Goal: Information Seeking & Learning: Learn about a topic

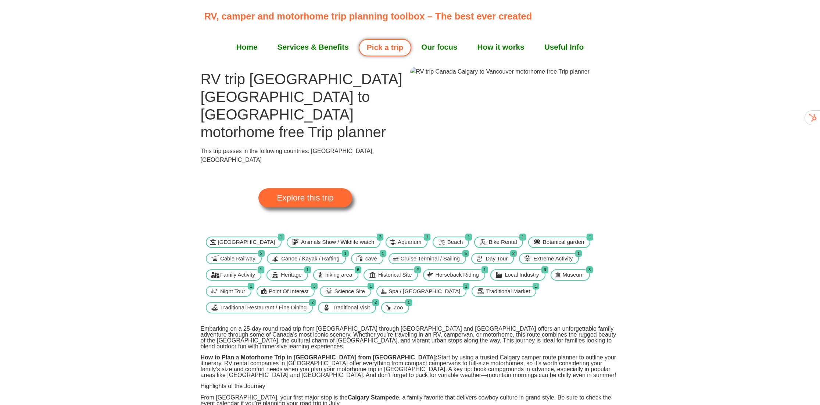
click at [325, 194] on span "Explore this trip" at bounding box center [305, 198] width 57 height 8
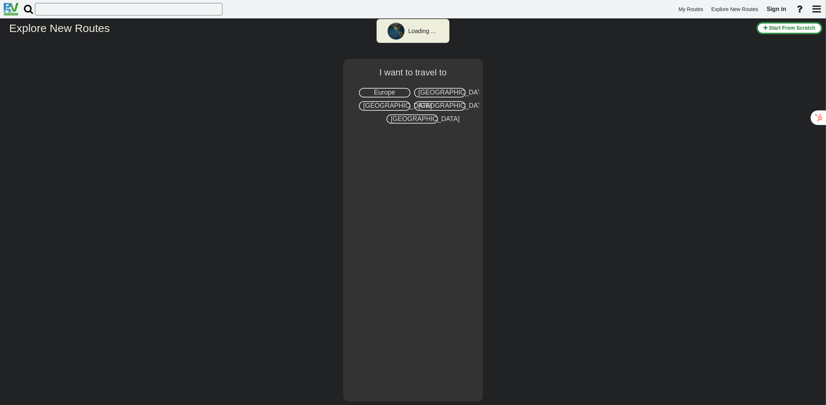
select select "number:8"
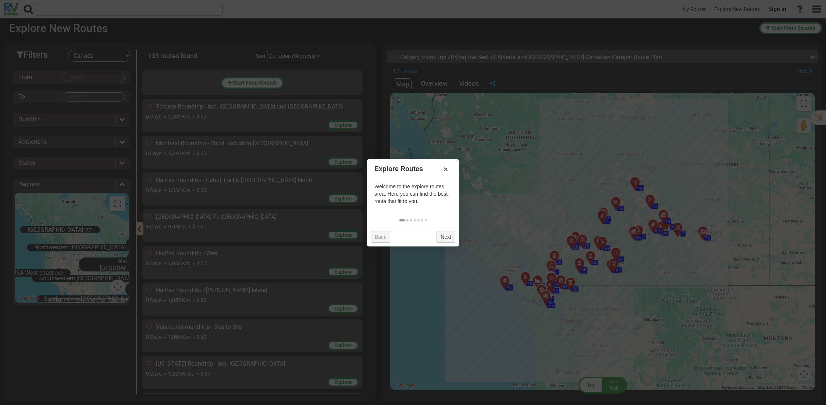
scroll to position [4074, 0]
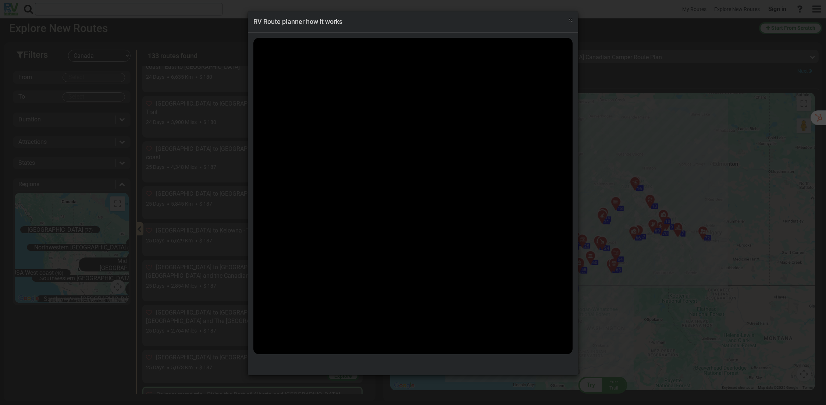
click at [571, 18] on span "×" at bounding box center [570, 19] width 4 height 9
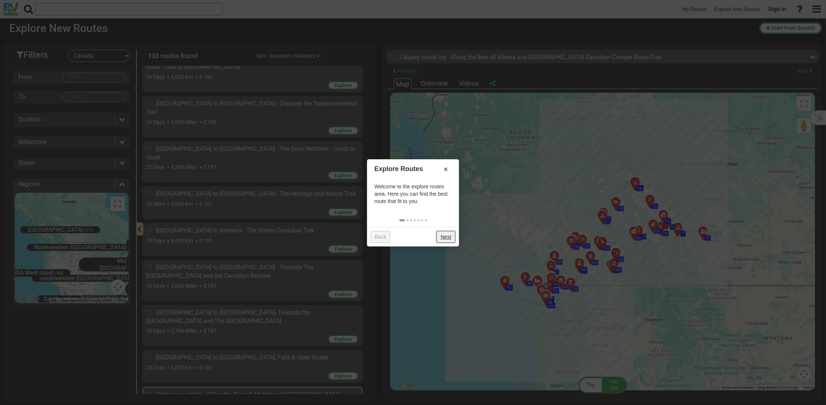
click at [450, 235] on link "Next" at bounding box center [445, 237] width 19 height 12
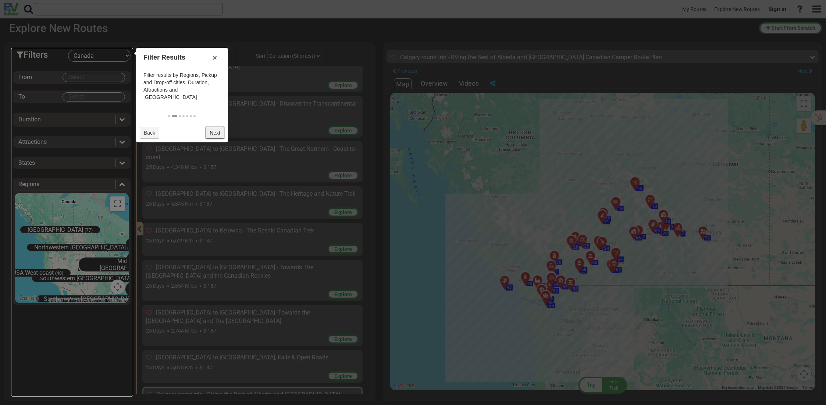
click at [219, 127] on link "Next" at bounding box center [214, 133] width 19 height 12
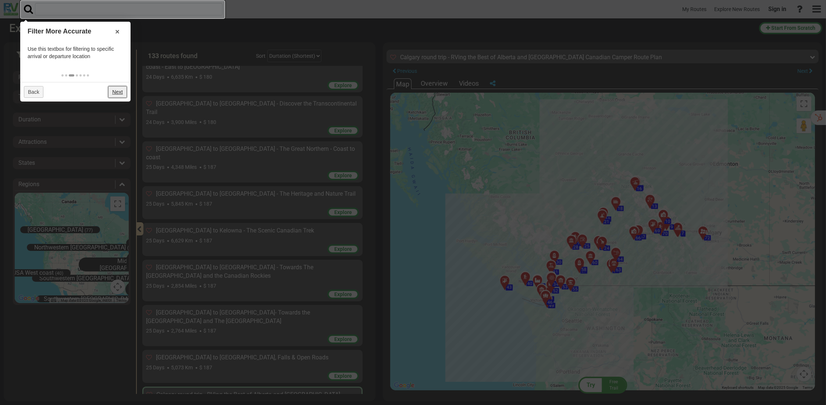
click at [125, 91] on link "Next" at bounding box center [117, 92] width 19 height 12
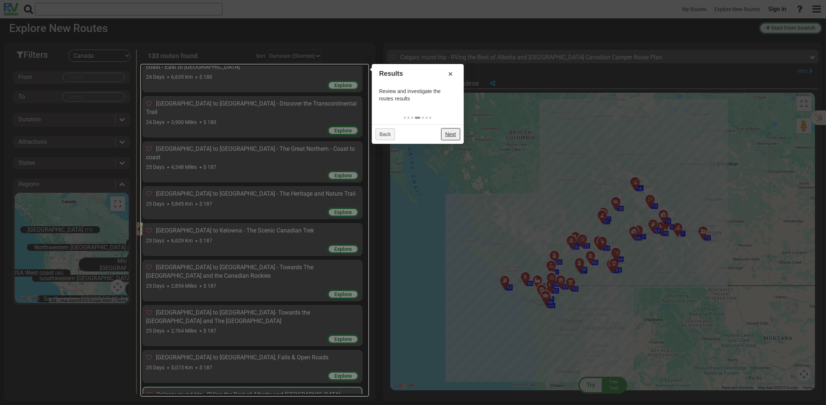
click at [451, 134] on link "Next" at bounding box center [450, 134] width 19 height 12
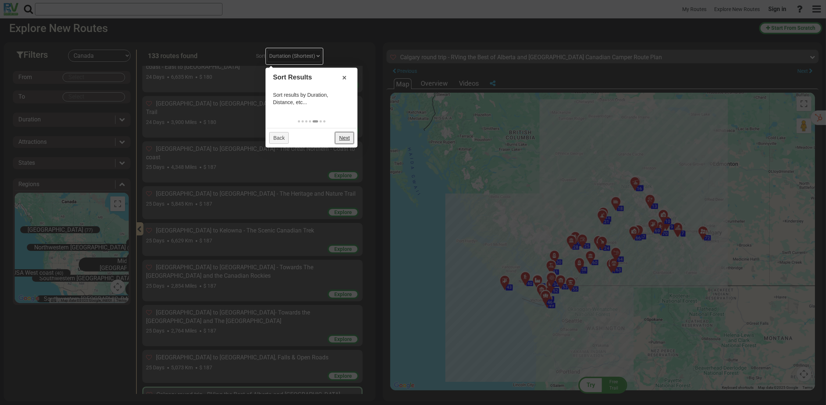
click at [348, 138] on link "Next" at bounding box center [344, 138] width 19 height 12
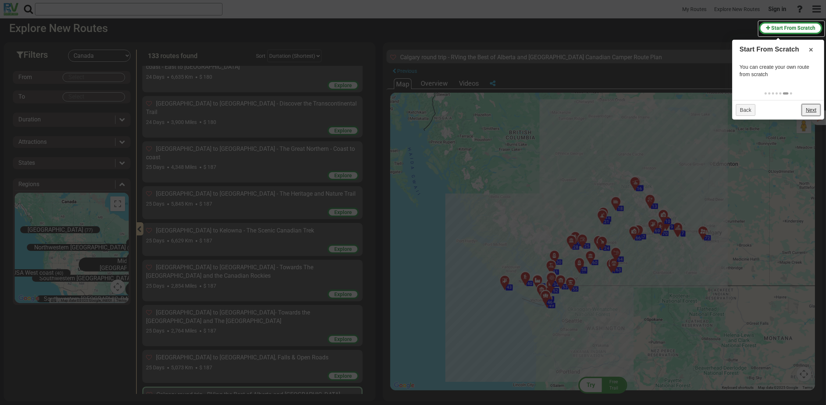
click at [810, 110] on link "Next" at bounding box center [810, 110] width 19 height 12
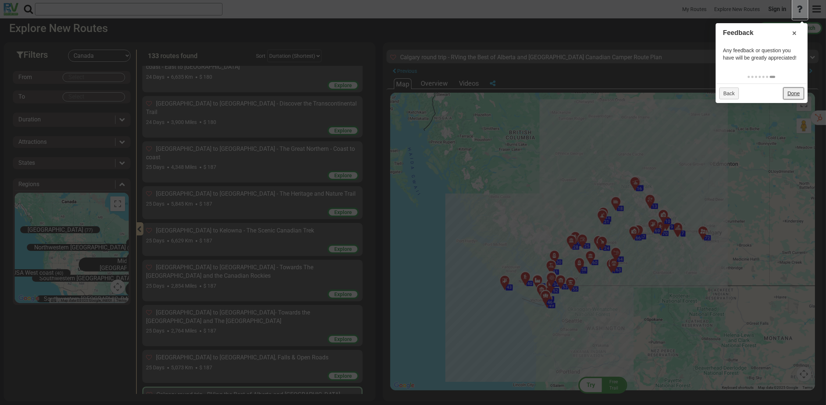
click at [798, 93] on link "Done" at bounding box center [793, 93] width 20 height 12
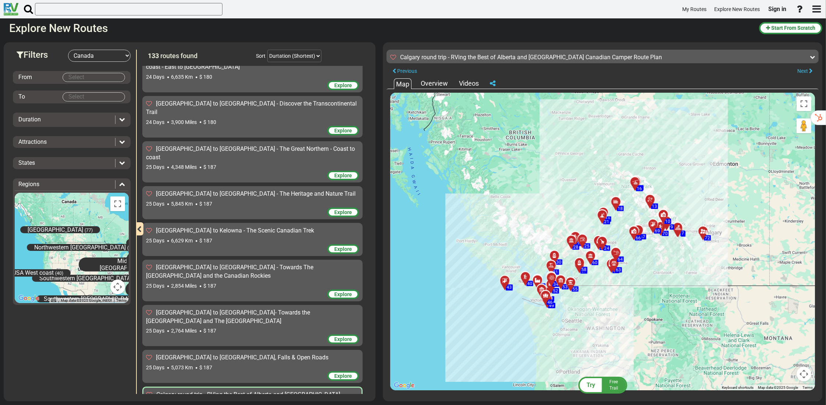
click at [70, 76] on body "My Routes Explore New Routes Sign in ×" at bounding box center [413, 202] width 826 height 405
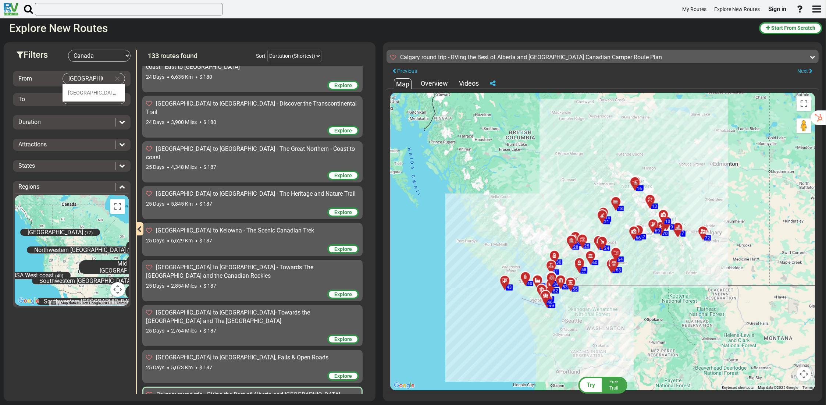
type input "[GEOGRAPHIC_DATA]"
click at [70, 101] on body "My Routes Explore New Routes Sign in ×" at bounding box center [413, 202] width 826 height 405
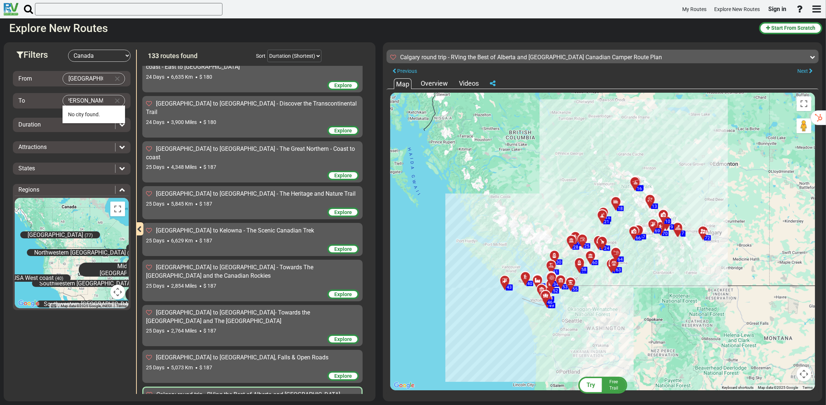
scroll to position [0, 0]
type input "r"
type input "V"
type input "[GEOGRAPHIC_DATA]"
click at [91, 112] on span "[GEOGRAPHIC_DATA]" at bounding box center [93, 114] width 50 height 6
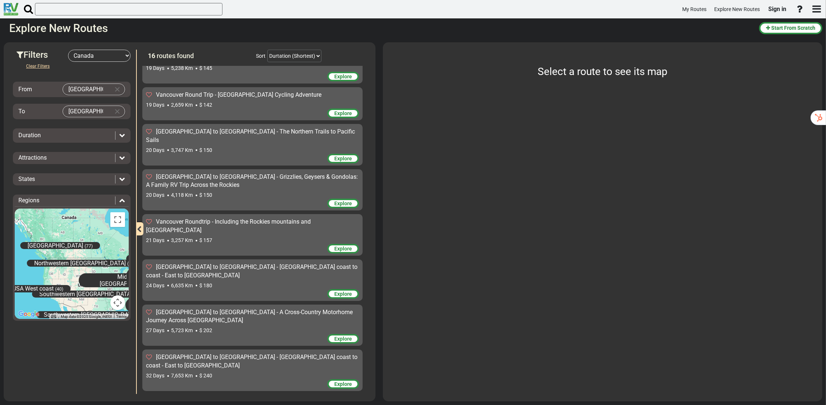
scroll to position [308, 0]
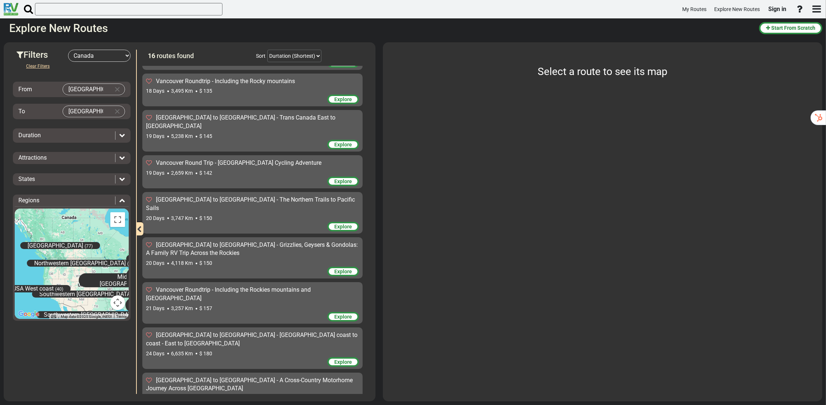
click at [124, 133] on icon at bounding box center [122, 135] width 6 height 6
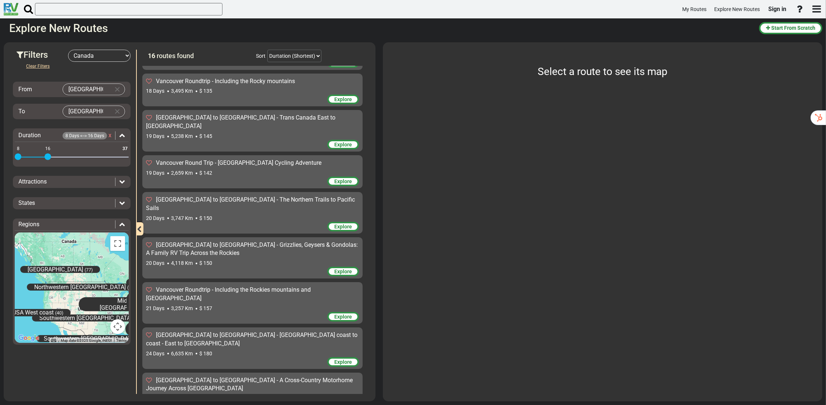
drag, startPoint x: 123, startPoint y: 154, endPoint x: 47, endPoint y: 155, distance: 75.7
click at [47, 155] on span at bounding box center [47, 156] width 7 height 7
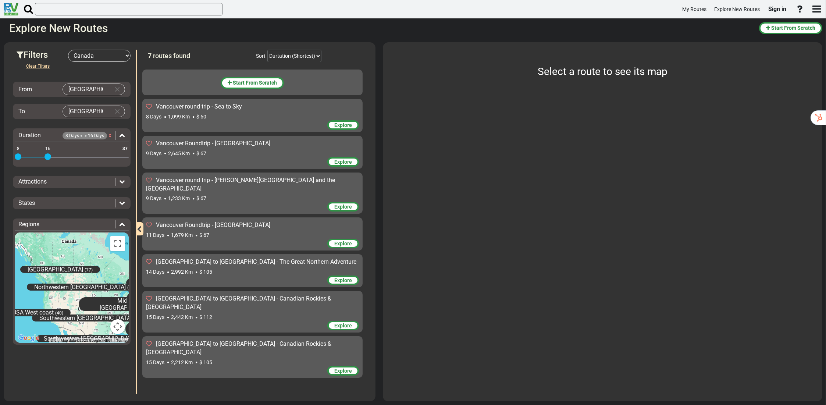
click at [122, 180] on icon at bounding box center [122, 181] width 6 height 6
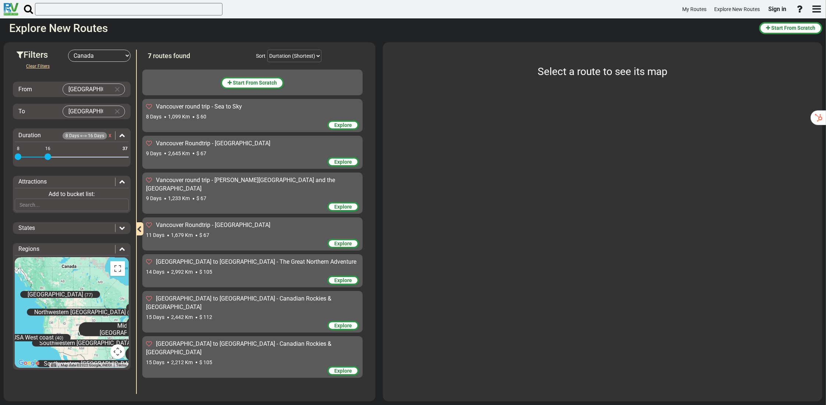
click at [122, 226] on icon at bounding box center [122, 228] width 6 height 6
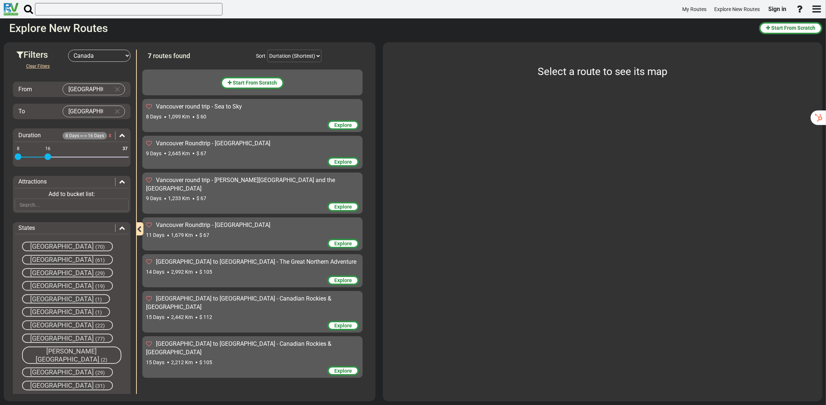
click at [51, 243] on span "[GEOGRAPHIC_DATA]" at bounding box center [62, 246] width 64 height 8
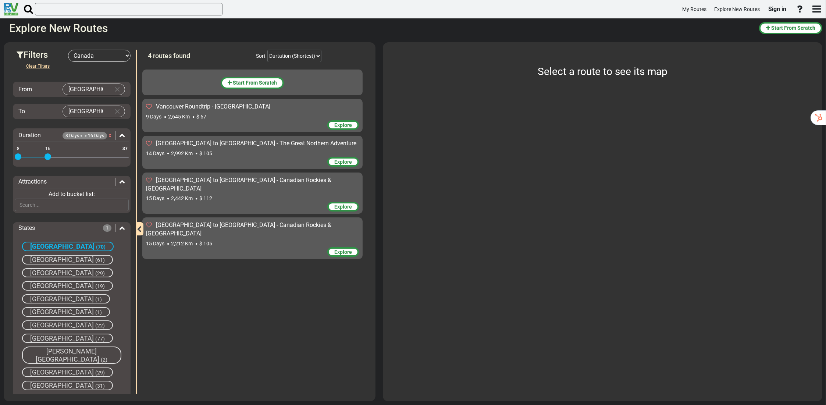
click at [72, 256] on span "[GEOGRAPHIC_DATA]" at bounding box center [62, 259] width 64 height 8
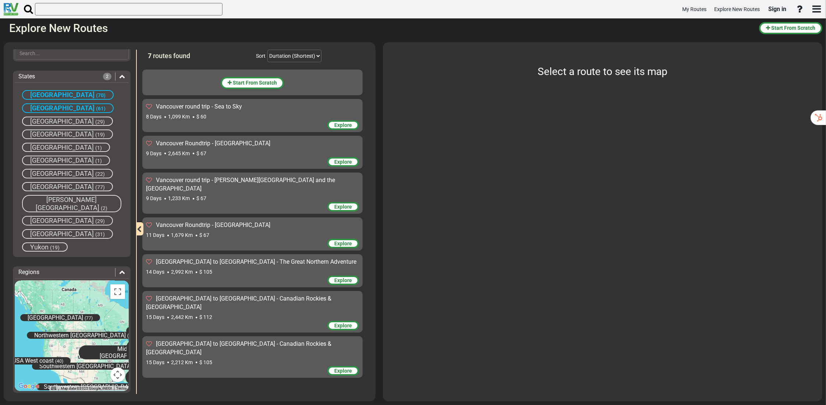
scroll to position [153, 0]
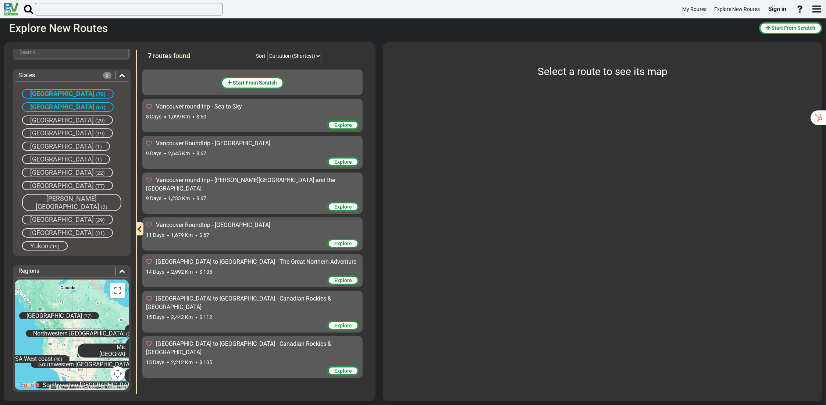
click at [59, 312] on span "[GEOGRAPHIC_DATA]" at bounding box center [54, 315] width 56 height 7
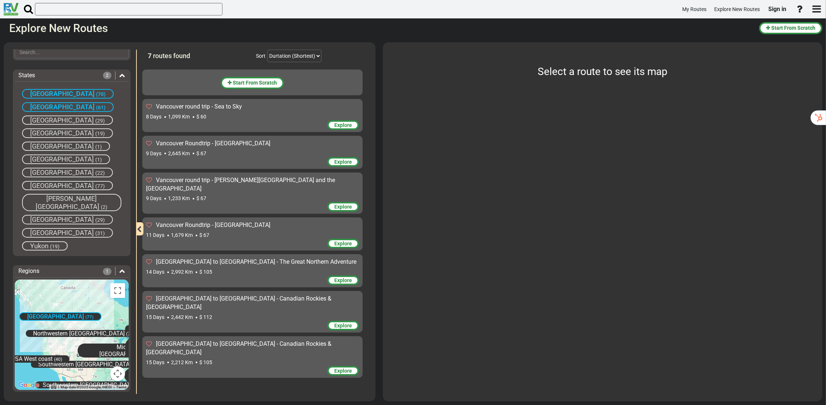
click at [267, 295] on span "[GEOGRAPHIC_DATA] to [GEOGRAPHIC_DATA] - Canadian Rockies & [GEOGRAPHIC_DATA]" at bounding box center [238, 302] width 185 height 15
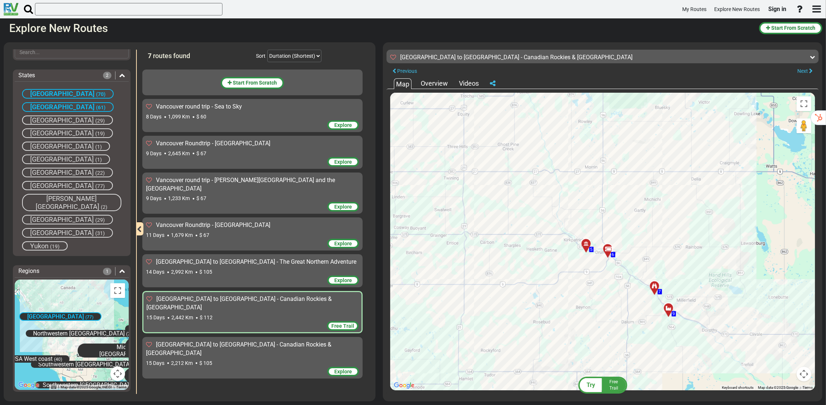
click at [587, 242] on div at bounding box center [588, 246] width 12 height 11
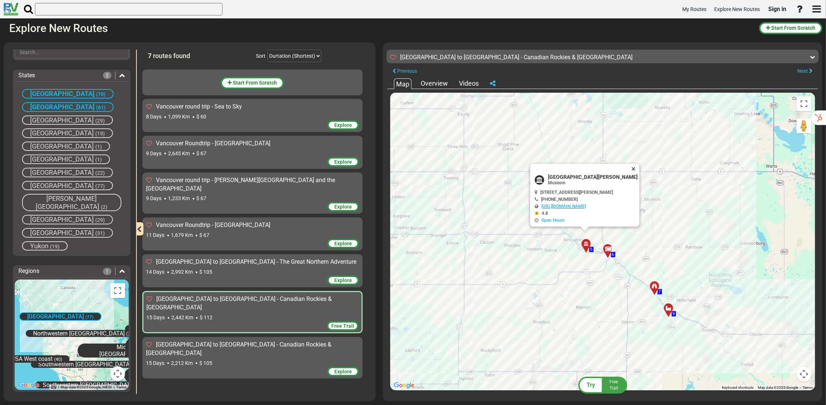
click at [636, 168] on button "Close" at bounding box center [634, 169] width 9 height 10
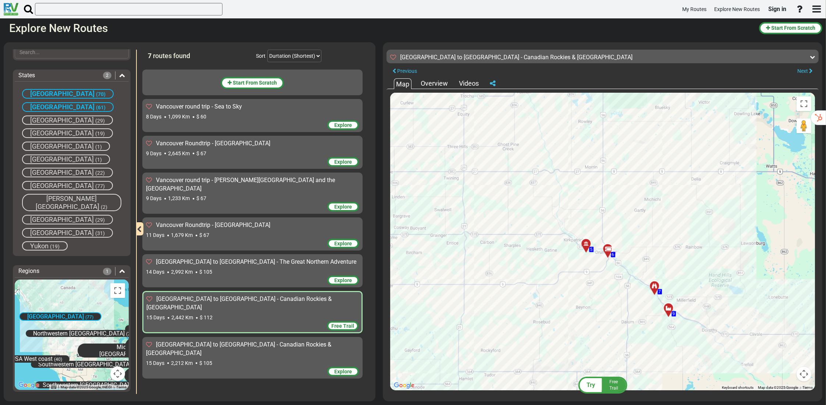
click at [608, 249] on div at bounding box center [610, 251] width 12 height 11
click at [674, 230] on div "To activate drag with keyboard, press Alt + Enter. Once in keyboard drag state,…" at bounding box center [602, 241] width 425 height 297
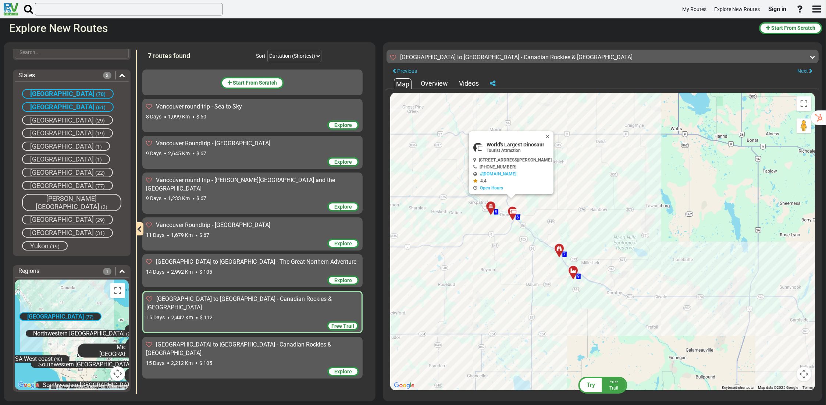
click at [560, 250] on div at bounding box center [561, 251] width 12 height 11
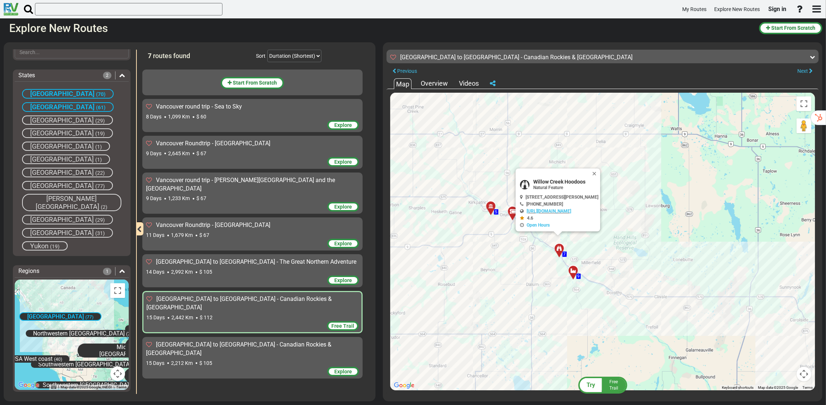
click at [558, 251] on div at bounding box center [561, 251] width 12 height 11
click at [600, 171] on button "Close" at bounding box center [595, 173] width 9 height 10
click at [573, 271] on div at bounding box center [575, 273] width 12 height 11
click at [606, 200] on button "Close" at bounding box center [601, 202] width 9 height 10
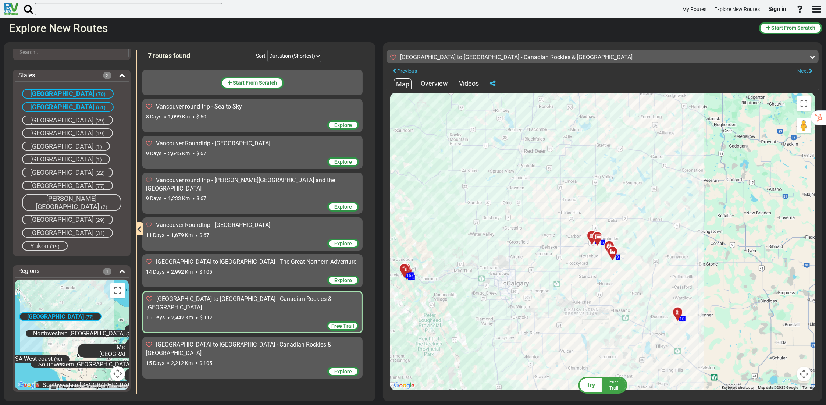
click at [676, 312] on div at bounding box center [679, 315] width 12 height 11
click at [720, 323] on div "To activate drag with keyboard, press Alt + Enter. Once in keyboard drag state,…" at bounding box center [602, 241] width 425 height 297
click at [728, 242] on button "Close" at bounding box center [723, 244] width 9 height 10
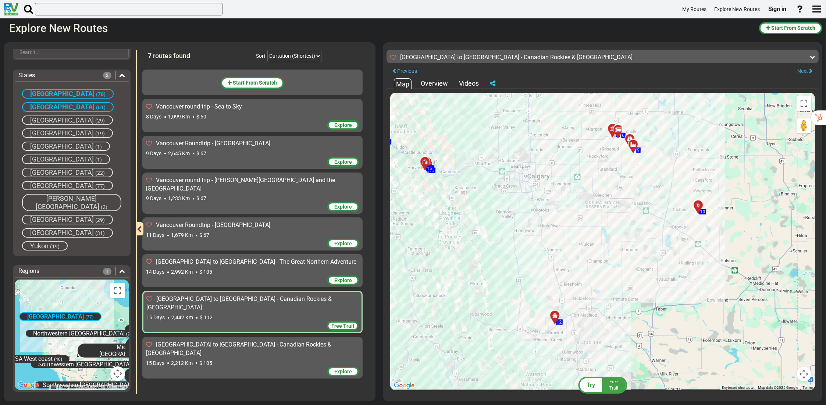
drag, startPoint x: 711, startPoint y: 327, endPoint x: 732, endPoint y: 219, distance: 109.7
click at [732, 219] on div "To activate drag with keyboard, press Alt + Enter. Once in keyboard drag state,…" at bounding box center [602, 241] width 425 height 297
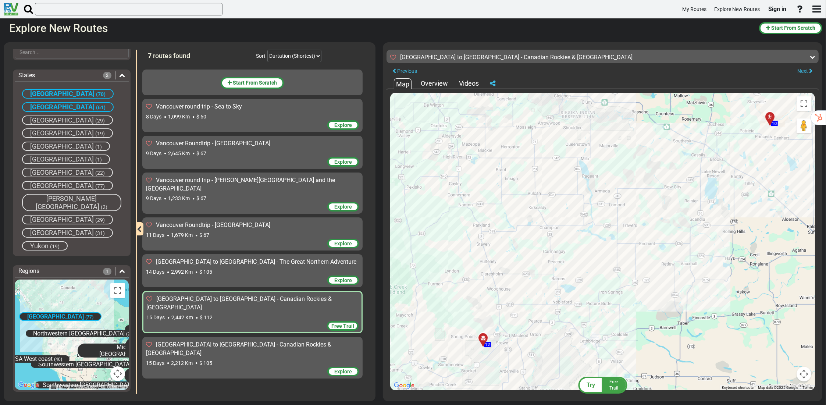
drag, startPoint x: 568, startPoint y: 269, endPoint x: 650, endPoint y: 186, distance: 116.4
click at [650, 186] on div "To activate drag with keyboard, press Alt + Enter. Once in keyboard drag state,…" at bounding box center [602, 241] width 425 height 297
click at [484, 339] on div at bounding box center [485, 340] width 12 height 11
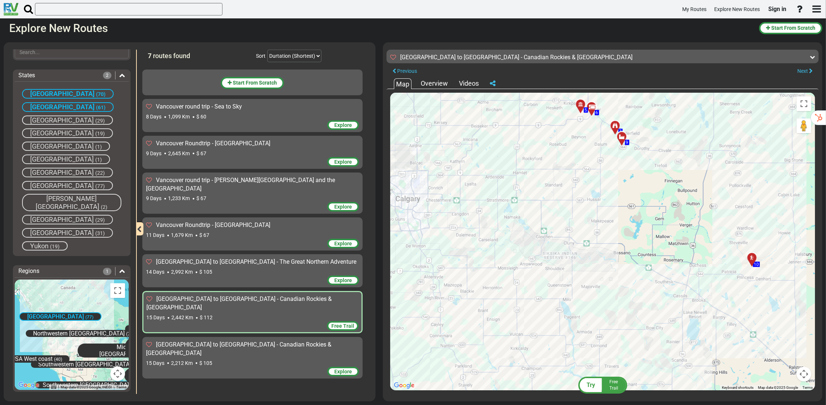
click at [638, 332] on div "To activate drag with keyboard, press Alt + Enter. Once in keyboard drag state,…" at bounding box center [602, 241] width 425 height 297
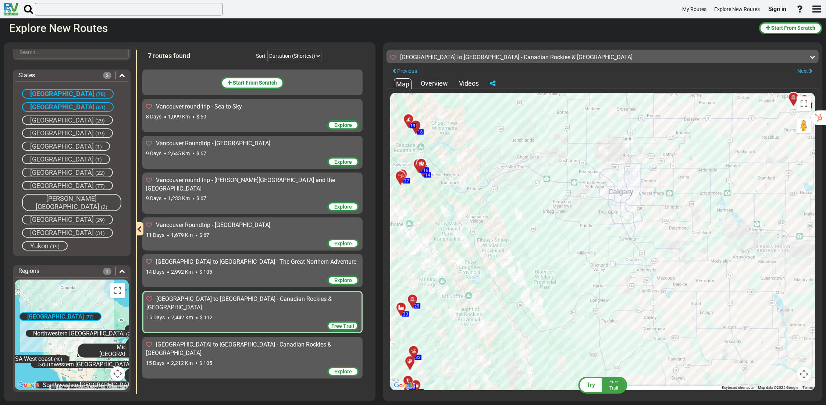
drag, startPoint x: 557, startPoint y: 304, endPoint x: 770, endPoint y: 296, distance: 213.0
click at [770, 296] on div "To activate drag with keyboard, press Alt + Enter. Once in keyboard drag state,…" at bounding box center [602, 241] width 425 height 297
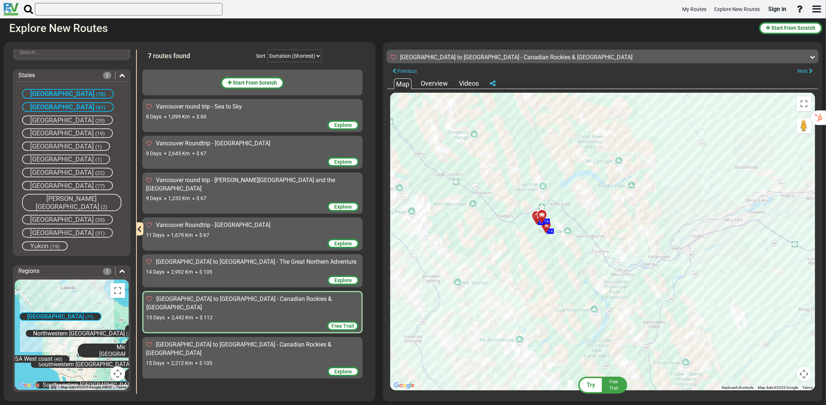
drag, startPoint x: 590, startPoint y: 220, endPoint x: 509, endPoint y: 271, distance: 95.1
click at [509, 271] on div "To activate drag with keyboard, press Alt + Enter. Once in keyboard drag state,…" at bounding box center [602, 241] width 425 height 297
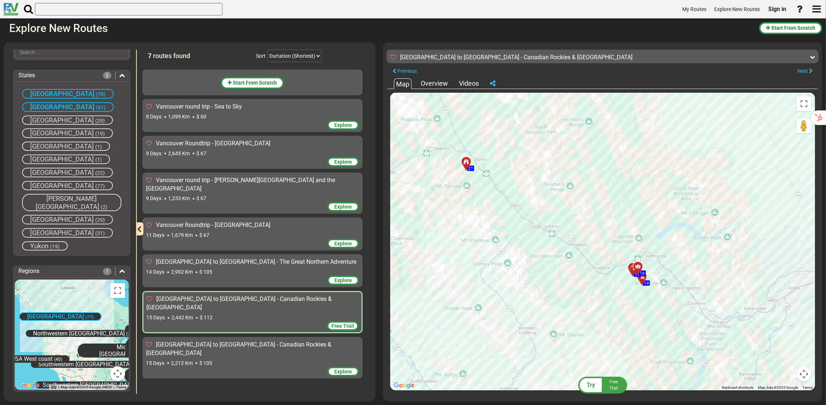
click at [643, 278] on div at bounding box center [644, 279] width 12 height 11
click at [677, 240] on button "Close" at bounding box center [676, 243] width 9 height 10
click at [638, 264] on icon at bounding box center [637, 267] width 7 height 6
click at [673, 230] on button "Close" at bounding box center [672, 233] width 9 height 10
click at [631, 268] on icon at bounding box center [632, 268] width 7 height 6
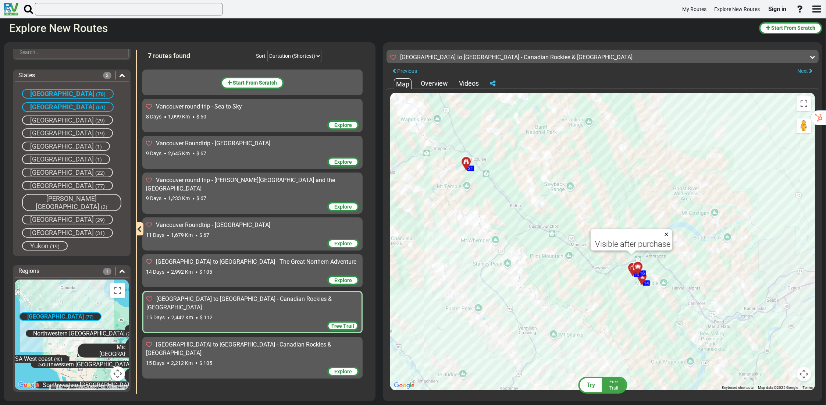
click at [666, 231] on button "Close" at bounding box center [667, 234] width 9 height 10
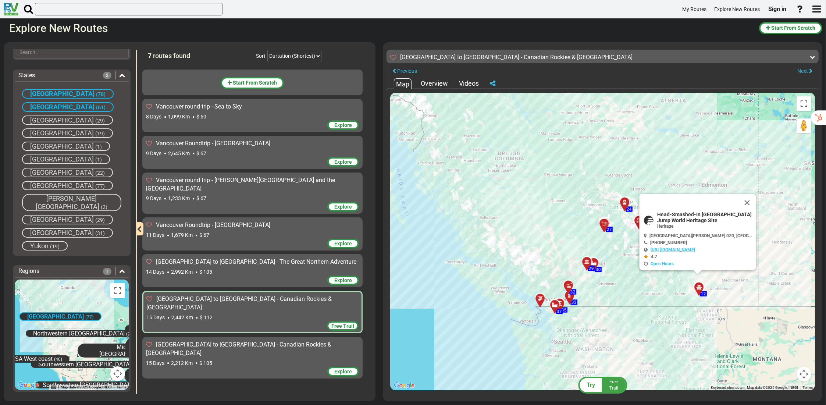
drag, startPoint x: 546, startPoint y: 271, endPoint x: 758, endPoint y: 354, distance: 228.1
click at [758, 354] on div "To activate drag with keyboard, press Alt + Enter. Once in keyboard drag state,…" at bounding box center [602, 241] width 425 height 297
click at [777, 194] on div "To activate drag with keyboard, press Alt + Enter. Once in keyboard drag state,…" at bounding box center [602, 241] width 425 height 297
click at [749, 203] on button "Close" at bounding box center [747, 203] width 18 height 18
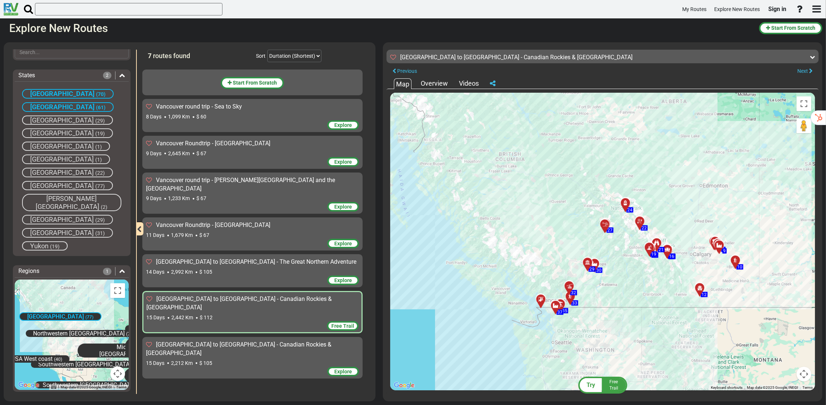
click at [555, 305] on div "37" at bounding box center [554, 305] width 13 height 13
click at [540, 296] on div at bounding box center [540, 299] width 13 height 13
click at [575, 262] on button "Close" at bounding box center [575, 266] width 9 height 10
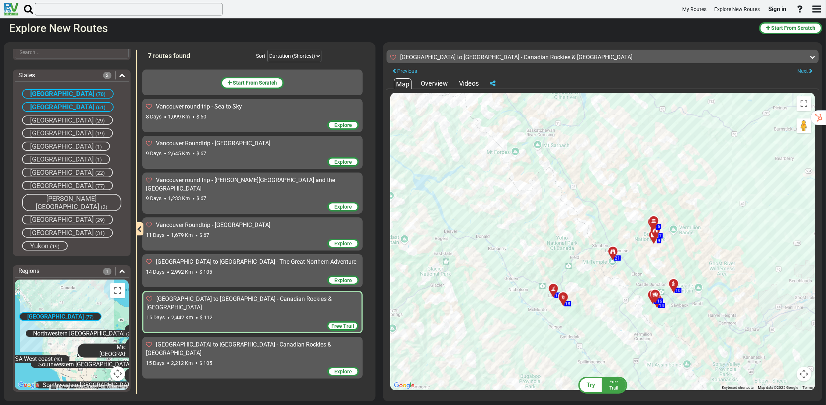
drag, startPoint x: 652, startPoint y: 164, endPoint x: 302, endPoint y: 134, distance: 351.6
click at [302, 134] on div "Filters -- Select Destination -- [GEOGRAPHIC_DATA] [GEOGRAPHIC_DATA] [GEOGRAPHI…" at bounding box center [413, 222] width 826 height 366
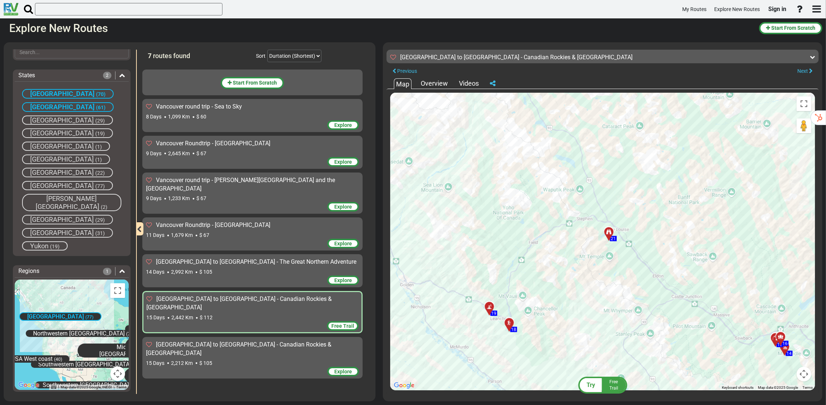
drag, startPoint x: 541, startPoint y: 348, endPoint x: 553, endPoint y: 287, distance: 61.7
click at [553, 287] on div "To navigate, press the arrow keys. To activate drag with keyboard, press Alt + …" at bounding box center [602, 241] width 425 height 297
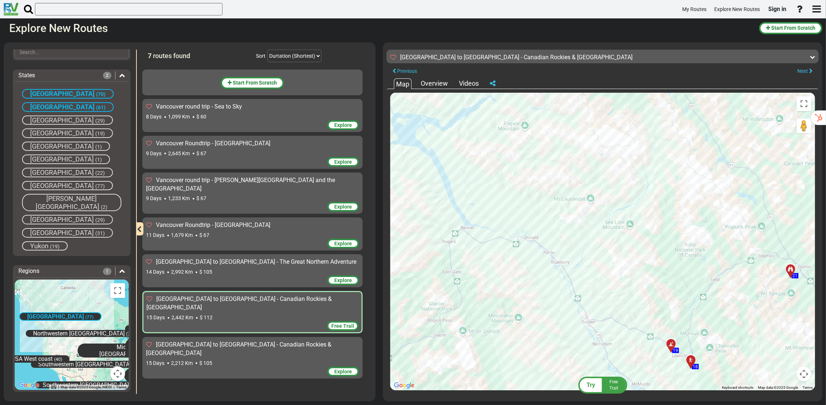
drag, startPoint x: 548, startPoint y: 194, endPoint x: 637, endPoint y: 371, distance: 197.1
click at [639, 371] on div "To navigate, press the arrow keys. To activate drag with keyboard, press Alt + …" at bounding box center [602, 241] width 425 height 297
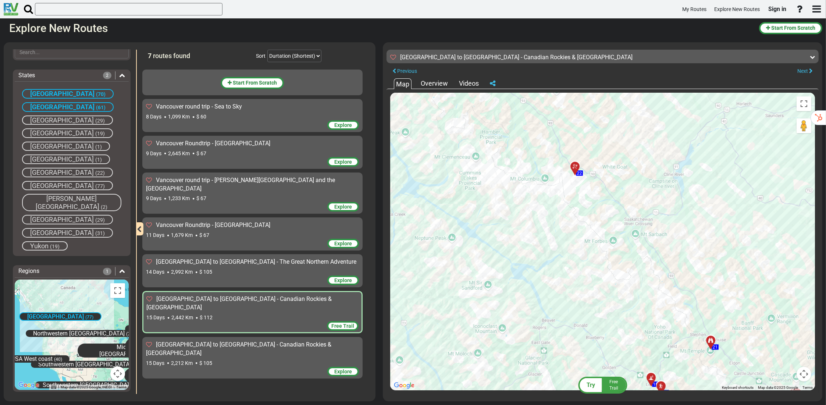
drag, startPoint x: 530, startPoint y: 140, endPoint x: 574, endPoint y: 186, distance: 63.5
click at [574, 186] on div "To navigate, press the arrow keys. To activate drag with keyboard, press Alt + …" at bounding box center [602, 241] width 425 height 297
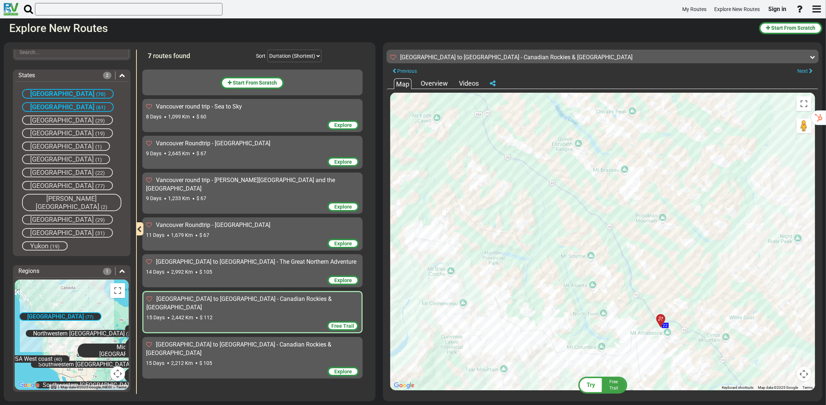
drag, startPoint x: 522, startPoint y: 152, endPoint x: 600, endPoint y: 289, distance: 158.0
click at [601, 288] on div "To navigate, press the arrow keys. To activate drag with keyboard, press Alt + …" at bounding box center [602, 241] width 425 height 297
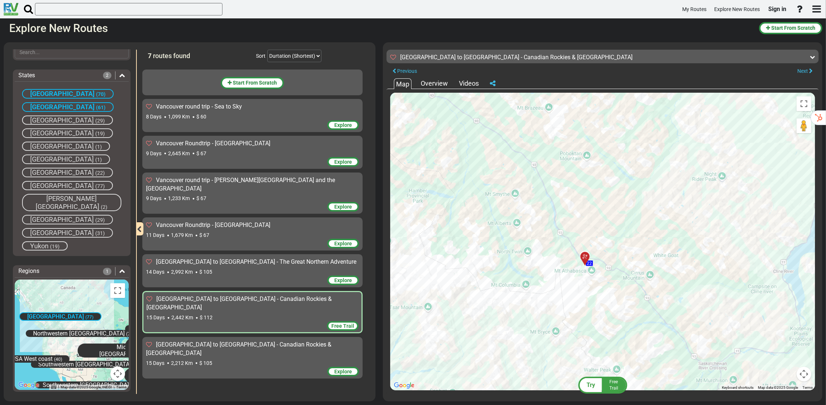
drag, startPoint x: 496, startPoint y: 193, endPoint x: 409, endPoint y: 123, distance: 112.4
click at [409, 123] on div "To navigate, press the arrow keys. To activate drag with keyboard, press Alt + …" at bounding box center [602, 241] width 425 height 297
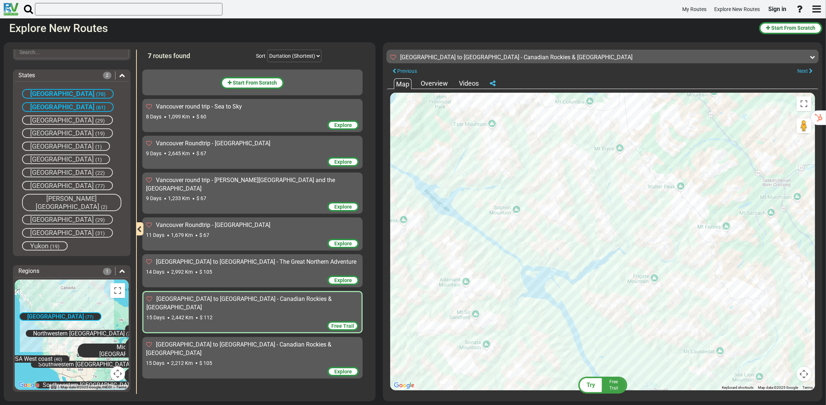
drag, startPoint x: 503, startPoint y: 304, endPoint x: 565, endPoint y: 107, distance: 206.7
click at [566, 107] on div "To navigate, press the arrow keys. To activate drag with keyboard, press Alt + …" at bounding box center [602, 241] width 425 height 297
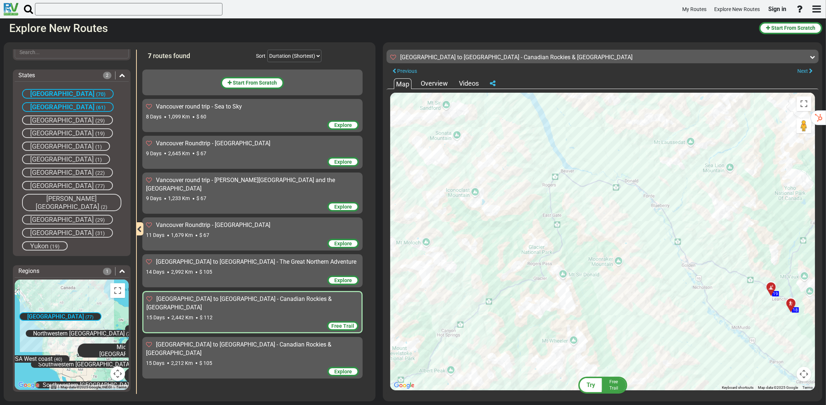
drag, startPoint x: 585, startPoint y: 306, endPoint x: 550, endPoint y: 153, distance: 156.8
click at [550, 153] on div "To navigate, press the arrow keys. To activate drag with keyboard, press Alt + …" at bounding box center [602, 241] width 425 height 297
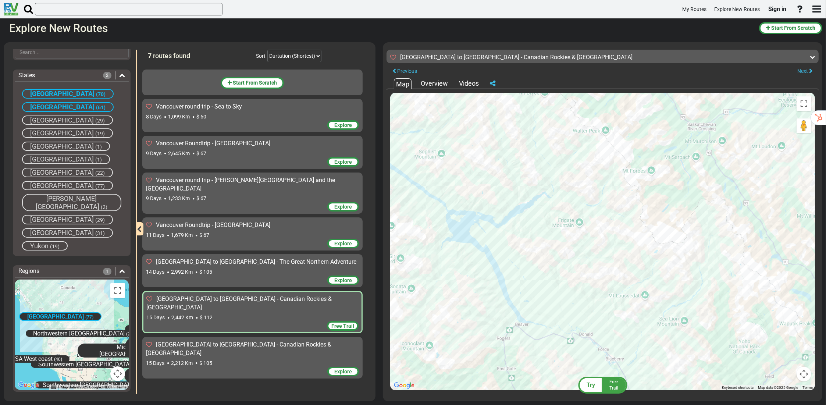
drag, startPoint x: 752, startPoint y: 182, endPoint x: 709, endPoint y: 308, distance: 133.1
click at [709, 308] on div "To navigate, press the arrow keys. To activate drag with keyboard, press Alt + …" at bounding box center [602, 241] width 425 height 297
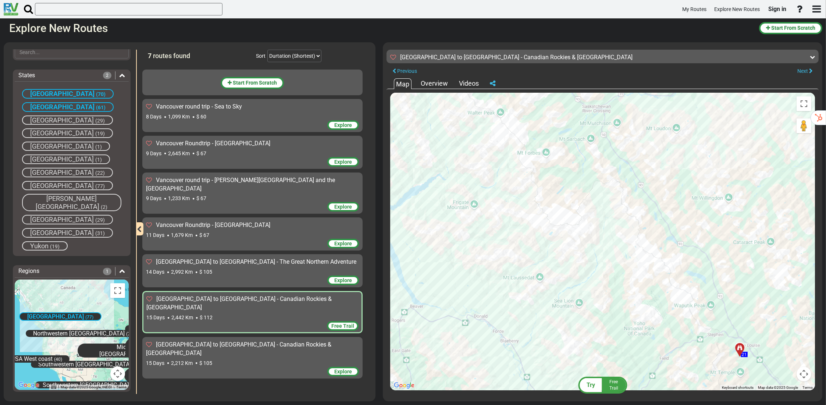
drag, startPoint x: 644, startPoint y: 187, endPoint x: 546, endPoint y: 147, distance: 106.1
click at [546, 147] on div "To navigate, press the arrow keys. To activate drag with keyboard, press Alt + …" at bounding box center [602, 241] width 425 height 297
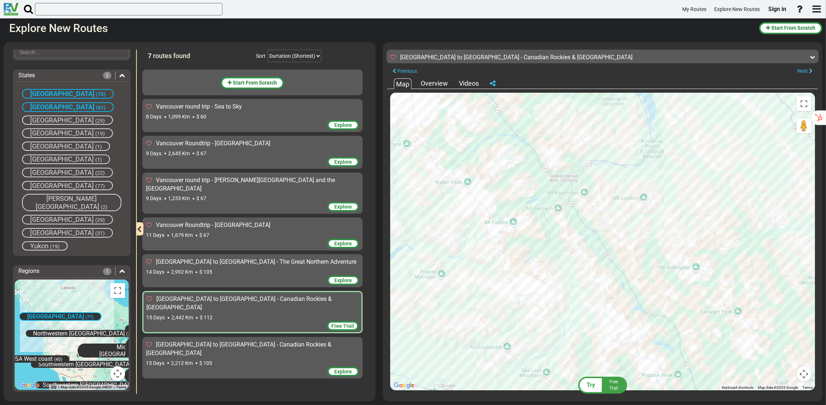
drag, startPoint x: 489, startPoint y: 155, endPoint x: 568, endPoint y: 251, distance: 124.5
click at [567, 250] on div "To navigate, press the arrow keys. To activate drag with keyboard, press Alt + …" at bounding box center [602, 241] width 425 height 297
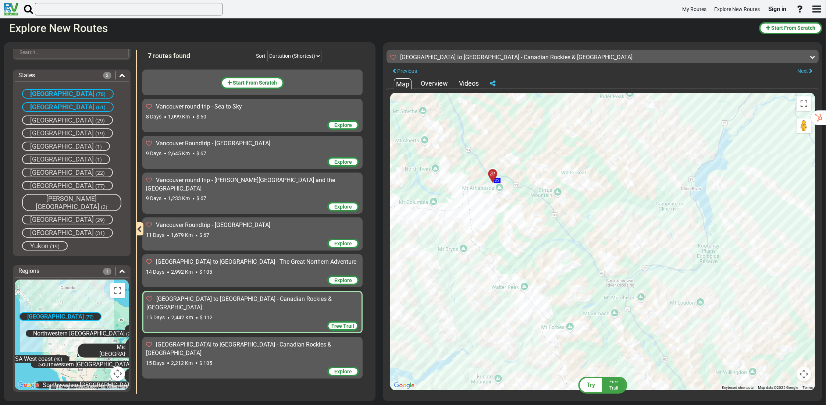
drag, startPoint x: 487, startPoint y: 162, endPoint x: 529, endPoint y: 251, distance: 99.3
click at [529, 251] on div "To navigate, press the arrow keys. To activate drag with keyboard, press Alt + …" at bounding box center [602, 241] width 425 height 297
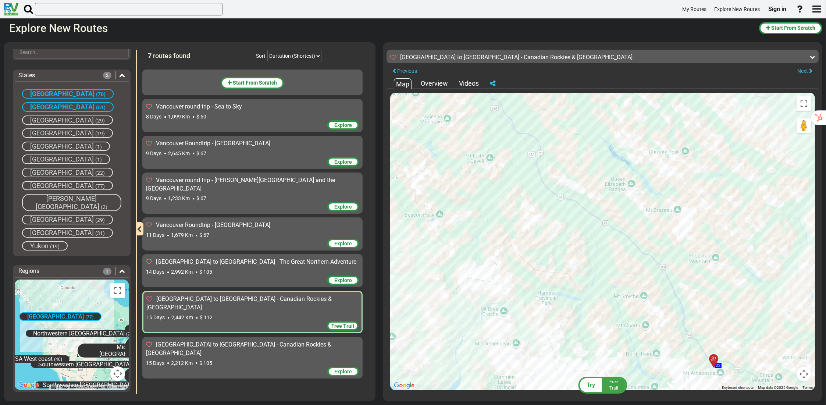
drag, startPoint x: 455, startPoint y: 144, endPoint x: 614, endPoint y: 311, distance: 230.1
click at [614, 311] on div "To navigate, press the arrow keys. To activate drag with keyboard, press Alt + …" at bounding box center [602, 241] width 425 height 297
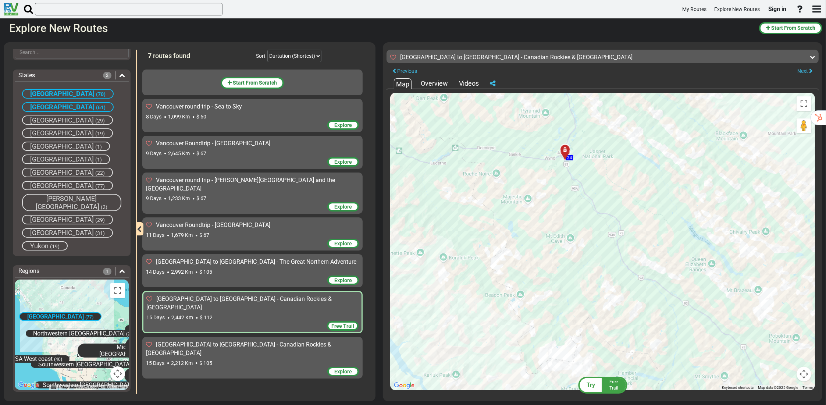
drag, startPoint x: 506, startPoint y: 204, endPoint x: 550, endPoint y: 244, distance: 59.3
click at [551, 246] on div "To navigate, press the arrow keys. To activate drag with keyboard, press Alt + …" at bounding box center [602, 241] width 425 height 297
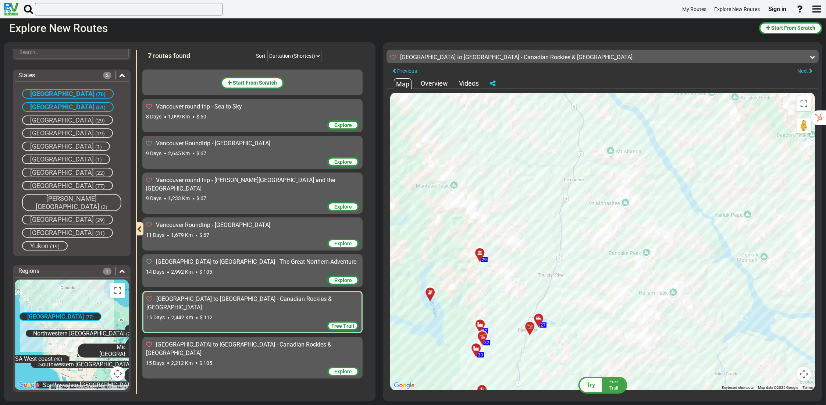
drag, startPoint x: 459, startPoint y: 183, endPoint x: 725, endPoint y: 32, distance: 305.9
click at [738, 10] on div "My Routes Explore New Routes Sign in × Name Email" at bounding box center [413, 202] width 826 height 405
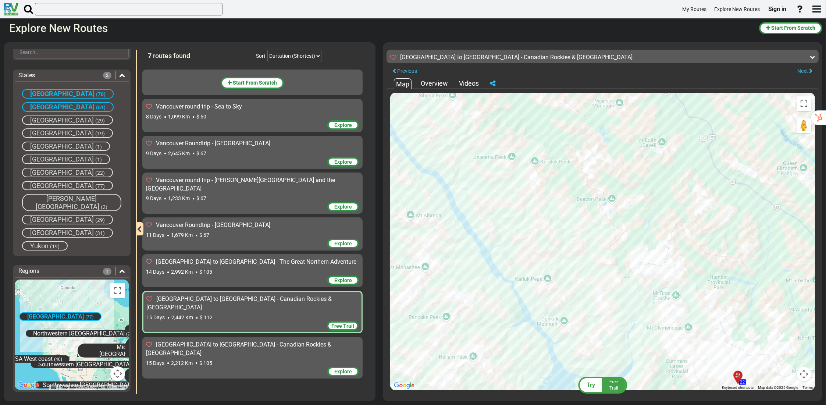
drag, startPoint x: 521, startPoint y: 381, endPoint x: 502, endPoint y: 380, distance: 19.1
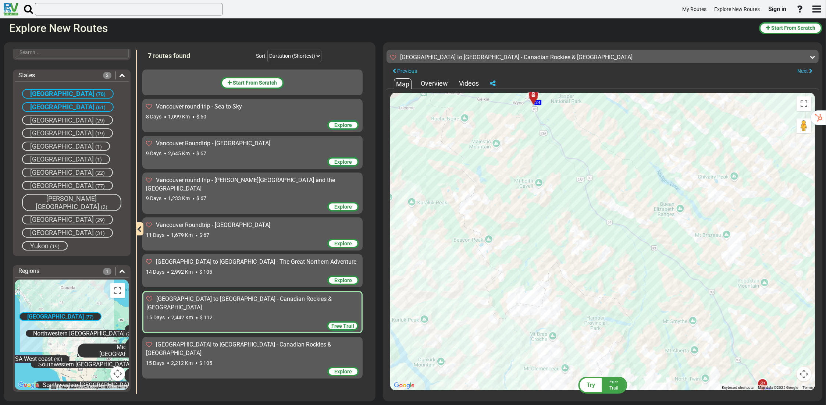
drag, startPoint x: 667, startPoint y: 309, endPoint x: 615, endPoint y: 419, distance: 122.5
click at [615, 404] on html "My Routes Explore New Routes Sign in ×" at bounding box center [413, 202] width 826 height 405
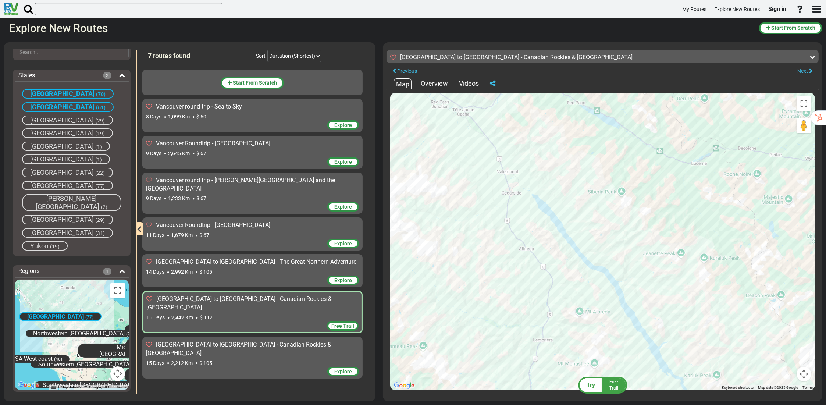
drag, startPoint x: 591, startPoint y: 190, endPoint x: 773, endPoint y: 171, distance: 183.0
click at [773, 171] on div "To navigate, press the arrow keys. To activate drag with keyboard, press Alt + …" at bounding box center [602, 241] width 425 height 297
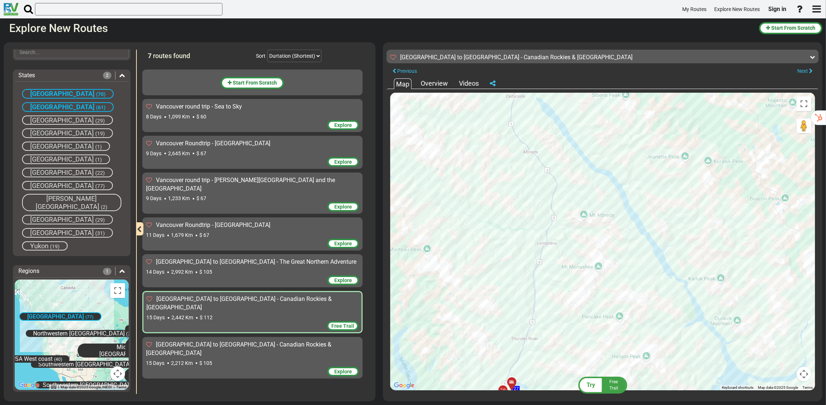
drag, startPoint x: 618, startPoint y: 337, endPoint x: 624, endPoint y: 238, distance: 98.7
click at [624, 238] on div "To navigate, press the arrow keys. To activate drag with keyboard, press Alt + …" at bounding box center [602, 241] width 425 height 297
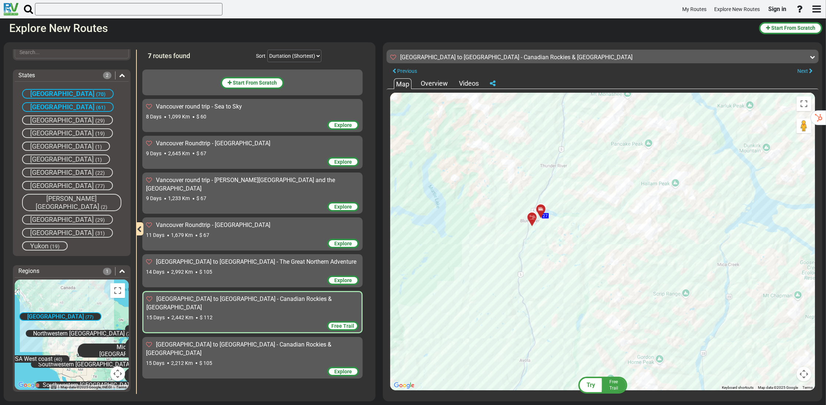
drag, startPoint x: 557, startPoint y: 350, endPoint x: 587, endPoint y: 172, distance: 180.5
click at [587, 172] on div "To navigate, press the arrow keys. To activate drag with keyboard, press Alt + …" at bounding box center [602, 241] width 425 height 297
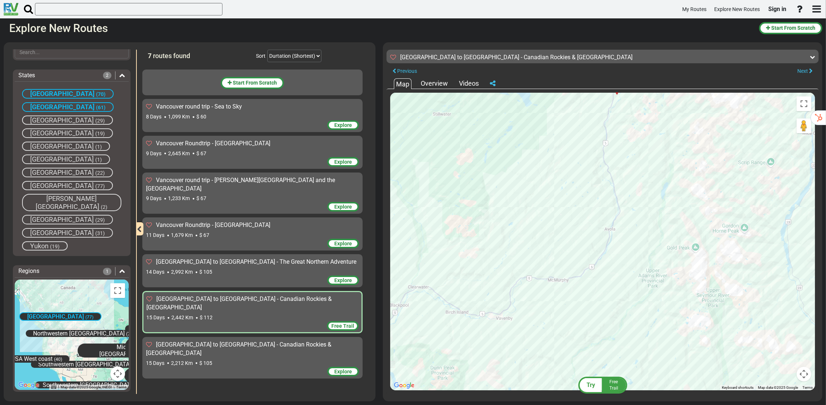
drag, startPoint x: 551, startPoint y: 339, endPoint x: 656, endPoint y: 222, distance: 157.7
click at [650, 217] on div "To navigate, press the arrow keys. To activate drag with keyboard, press Alt + …" at bounding box center [602, 241] width 425 height 297
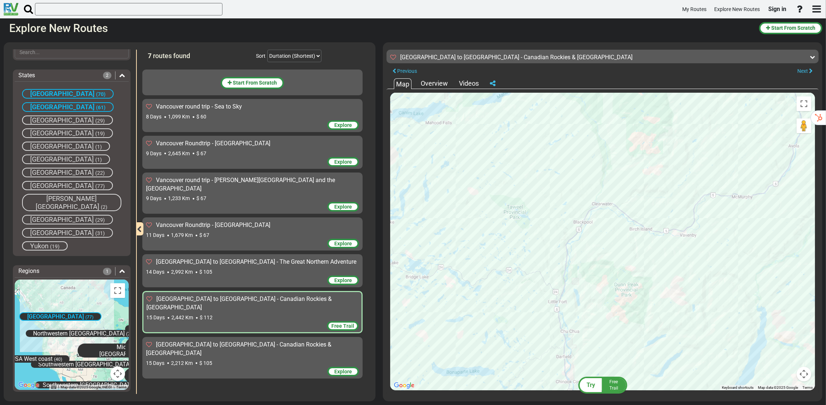
drag, startPoint x: 477, startPoint y: 346, endPoint x: 643, endPoint y: 256, distance: 188.5
click at [643, 257] on div "To navigate, press the arrow keys. To activate drag with keyboard, press Alt + …" at bounding box center [602, 241] width 425 height 297
drag, startPoint x: 605, startPoint y: 390, endPoint x: 595, endPoint y: 259, distance: 130.8
click at [595, 46] on div "Try Free Trail [GEOGRAPHIC_DATA] to [GEOGRAPHIC_DATA] - Canadian Rockies & [GEO…" at bounding box center [602, 46] width 432 height 0
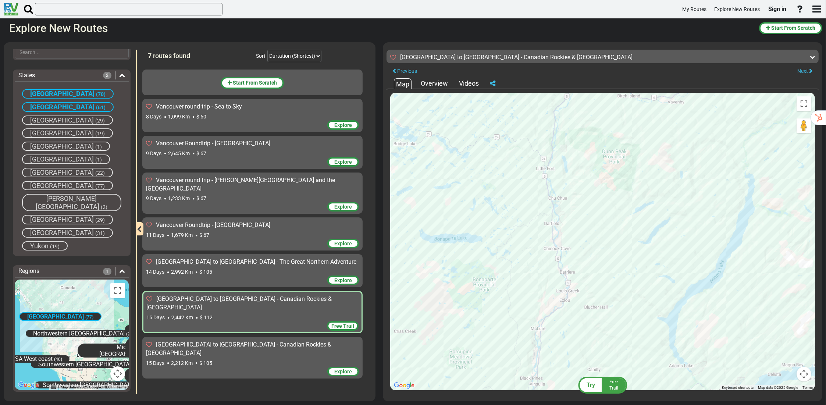
drag, startPoint x: 605, startPoint y: 304, endPoint x: 590, endPoint y: 168, distance: 136.9
click at [590, 168] on div "To navigate, press the arrow keys. To activate drag with keyboard, press Alt + …" at bounding box center [602, 241] width 425 height 297
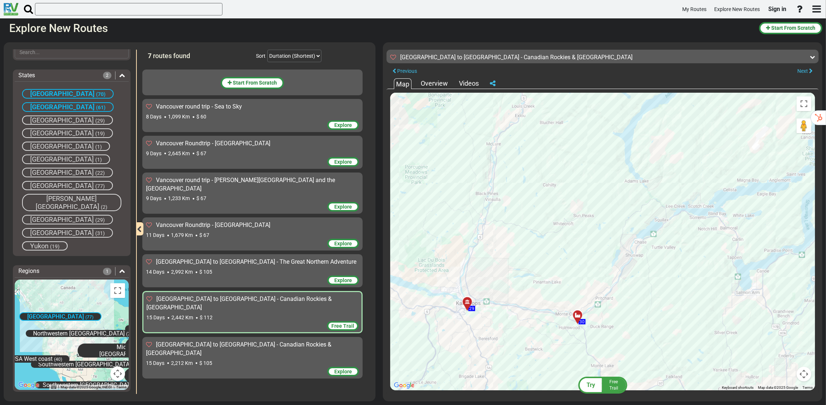
drag, startPoint x: 579, startPoint y: 351, endPoint x: 539, endPoint y: 180, distance: 175.5
click at [539, 175] on div "To navigate, press the arrow keys. To activate drag with keyboard, press Alt + …" at bounding box center [602, 241] width 425 height 297
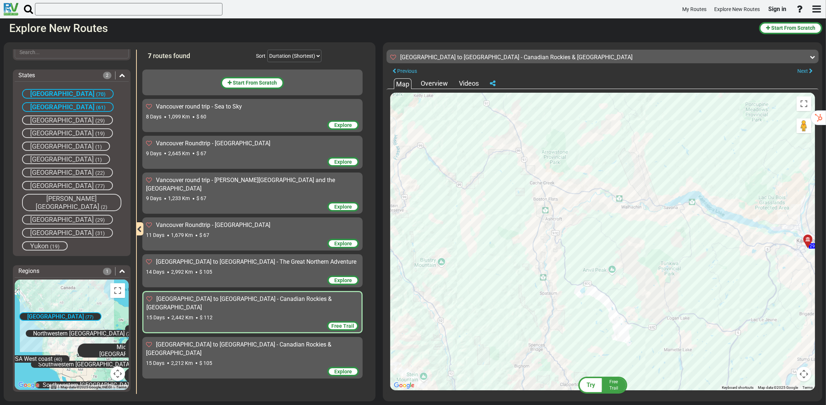
drag, startPoint x: 419, startPoint y: 186, endPoint x: 669, endPoint y: 208, distance: 250.6
click at [669, 208] on div "To navigate, press the arrow keys. To activate drag with keyboard, press Alt + …" at bounding box center [602, 241] width 425 height 297
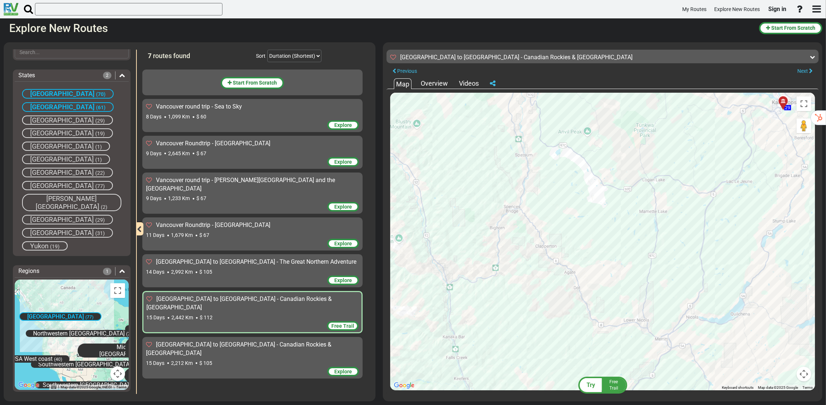
drag, startPoint x: 586, startPoint y: 320, endPoint x: 561, endPoint y: 180, distance: 142.2
click at [561, 180] on div "To navigate, press the arrow keys. To activate drag with keyboard, press Alt + …" at bounding box center [602, 241] width 425 height 297
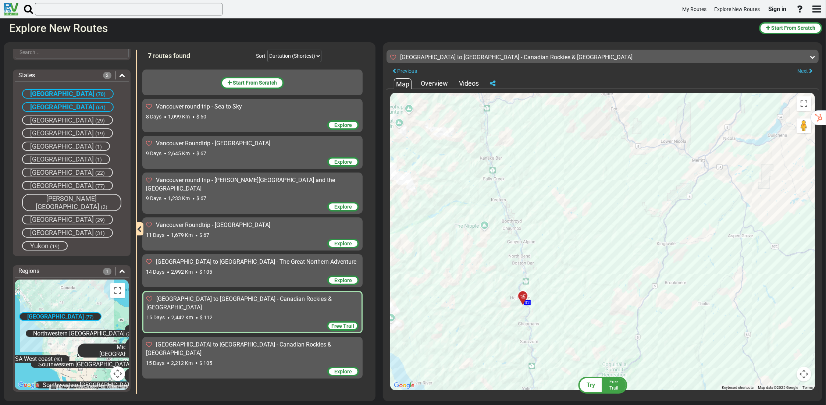
drag, startPoint x: 516, startPoint y: 316, endPoint x: 552, endPoint y: 139, distance: 181.5
click at [552, 139] on div "To navigate, press the arrow keys. To activate drag with keyboard, press Alt + …" at bounding box center [602, 241] width 425 height 297
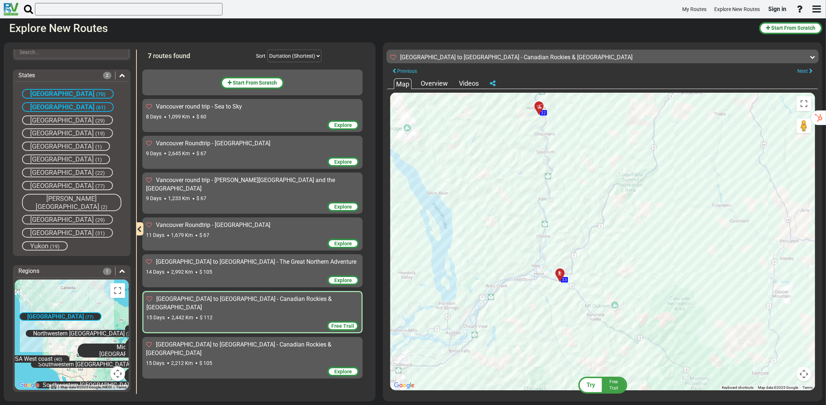
drag, startPoint x: 573, startPoint y: 325, endPoint x: 591, endPoint y: 135, distance: 190.9
click at [591, 135] on div "To navigate, press the arrow keys. To activate drag with keyboard, press Alt + …" at bounding box center [602, 241] width 425 height 297
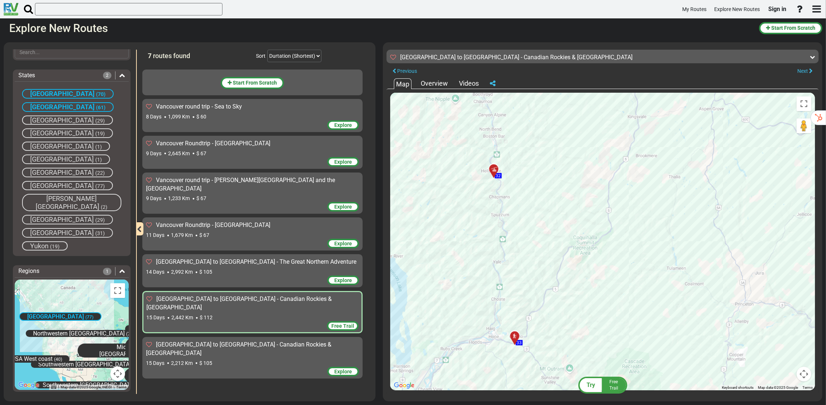
drag, startPoint x: 523, startPoint y: 354, endPoint x: 476, endPoint y: 418, distance: 79.3
click at [476, 404] on html "My Routes Explore New Routes Sign in ×" at bounding box center [413, 202] width 826 height 405
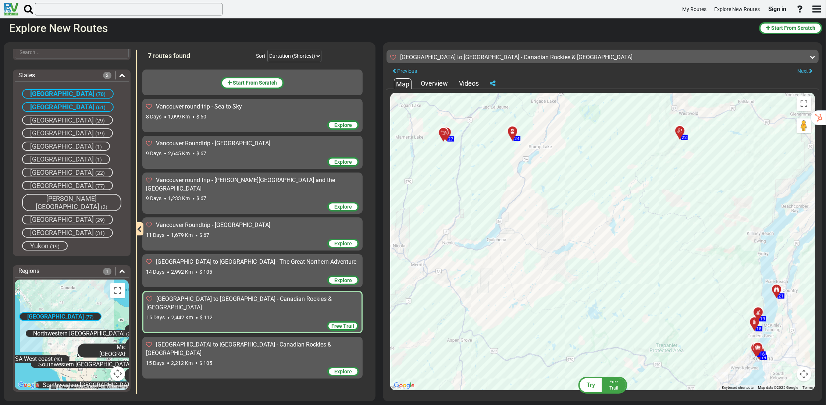
drag, startPoint x: 576, startPoint y: 150, endPoint x: 324, endPoint y: 382, distance: 342.9
click at [325, 382] on div "Filters -- Select Destination -- [GEOGRAPHIC_DATA] [GEOGRAPHIC_DATA] [GEOGRAPHI…" at bounding box center [413, 222] width 826 height 366
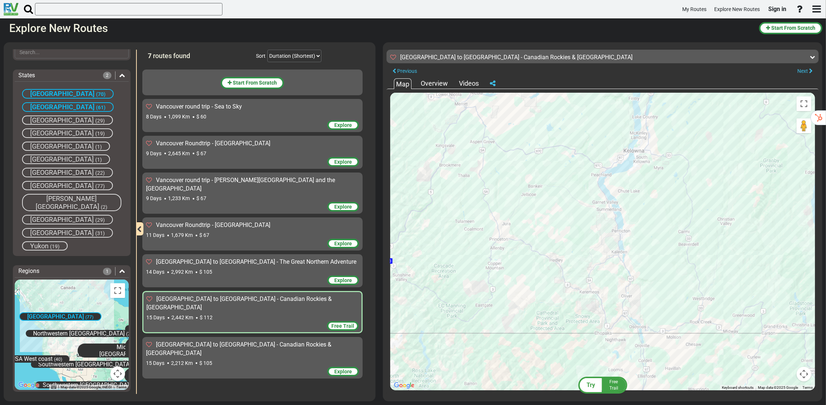
drag, startPoint x: 617, startPoint y: 169, endPoint x: 631, endPoint y: 175, distance: 15.3
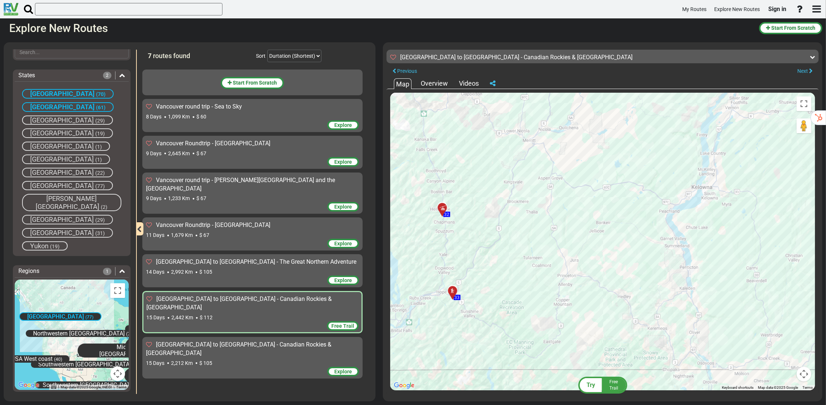
drag, startPoint x: 654, startPoint y: 190, endPoint x: 719, endPoint y: 221, distance: 72.3
click at [719, 222] on div "To navigate, press the arrow keys. To activate drag with keyboard, press Alt + …" at bounding box center [602, 241] width 425 height 297
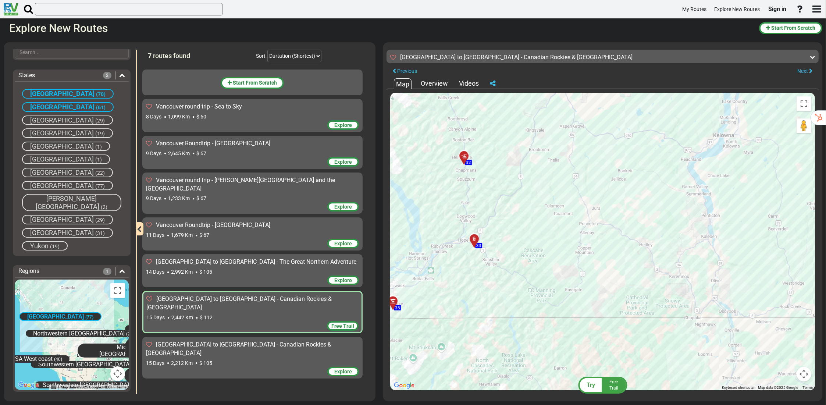
drag, startPoint x: 530, startPoint y: 301, endPoint x: 532, endPoint y: 277, distance: 24.3
click at [534, 275] on div "To navigate, press the arrow keys. To activate drag with keyboard, press Alt + …" at bounding box center [602, 241] width 425 height 297
